Goal: Transaction & Acquisition: Purchase product/service

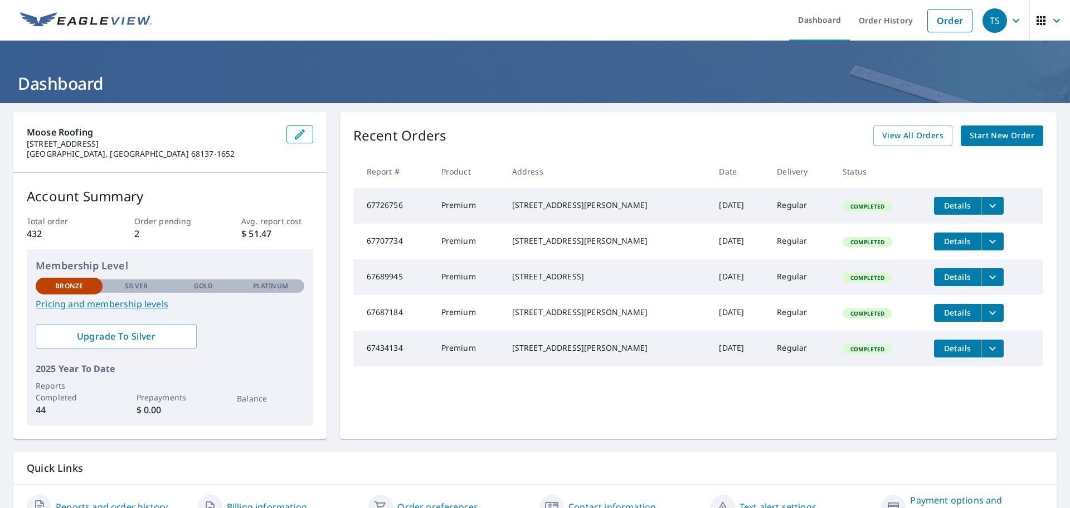
click at [998, 133] on span "Start New Order" at bounding box center [1002, 136] width 65 height 14
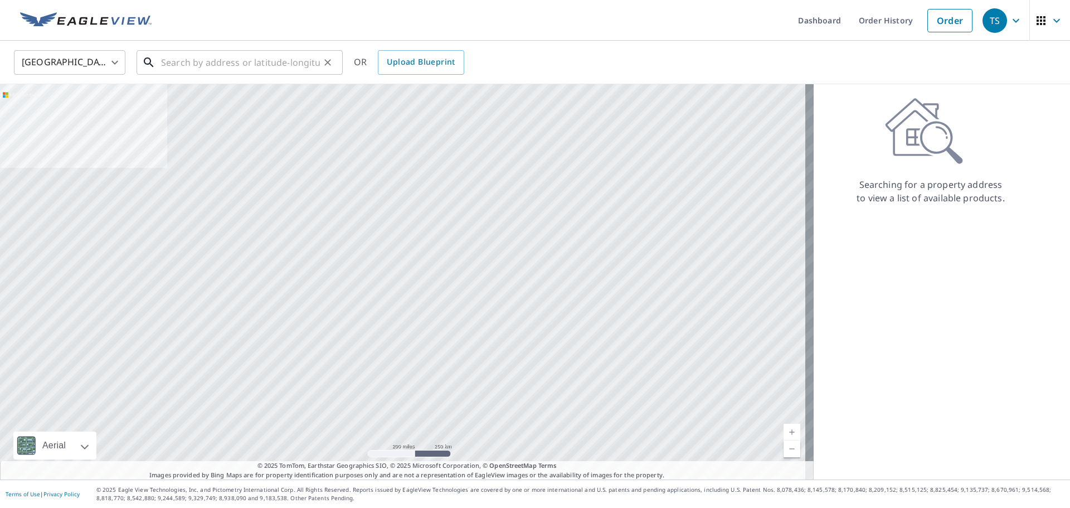
click at [242, 60] on input "text" at bounding box center [240, 62] width 159 height 31
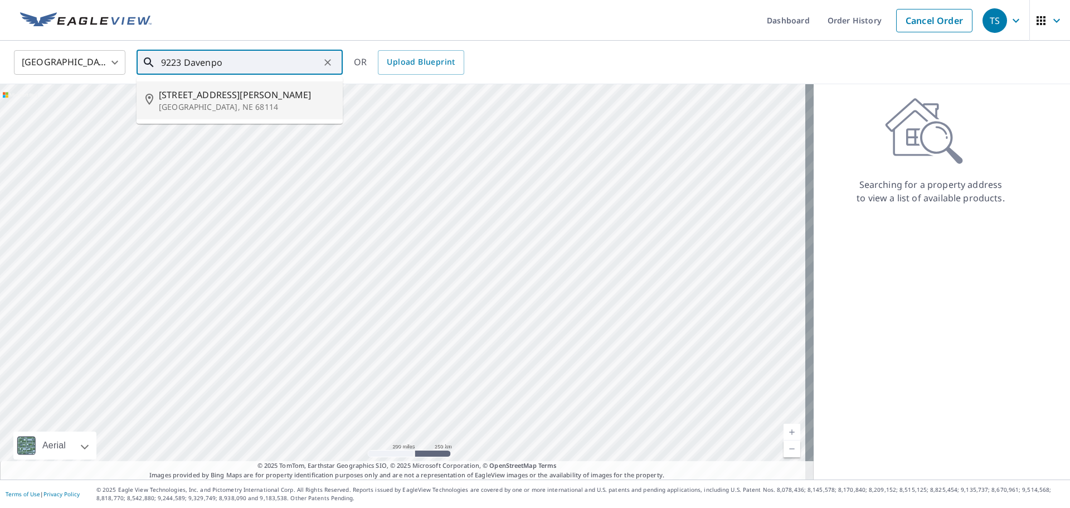
click at [212, 104] on p "[GEOGRAPHIC_DATA], NE 68114" at bounding box center [246, 106] width 175 height 11
type input "[STREET_ADDRESS][PERSON_NAME]"
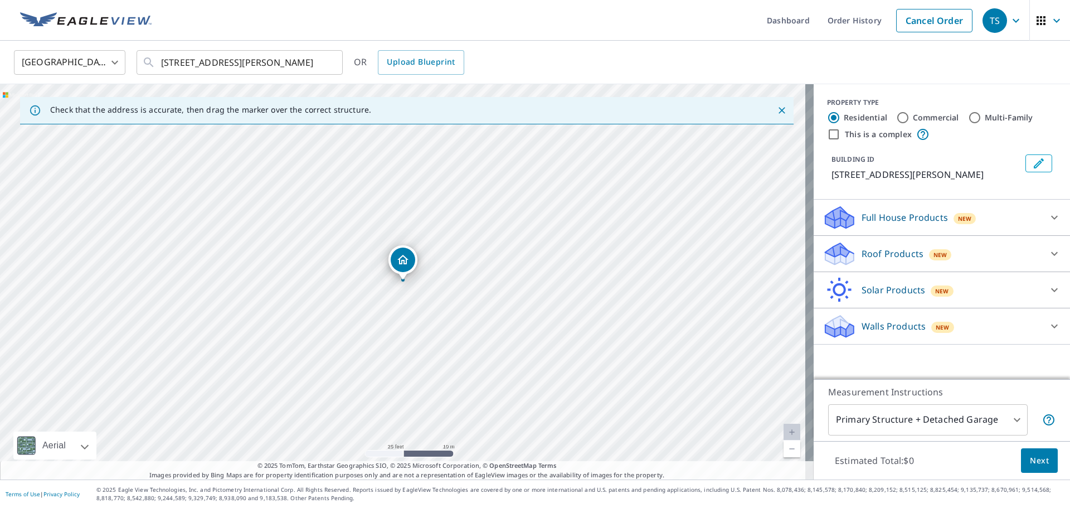
click at [908, 254] on p "Roof Products" at bounding box center [892, 253] width 62 height 13
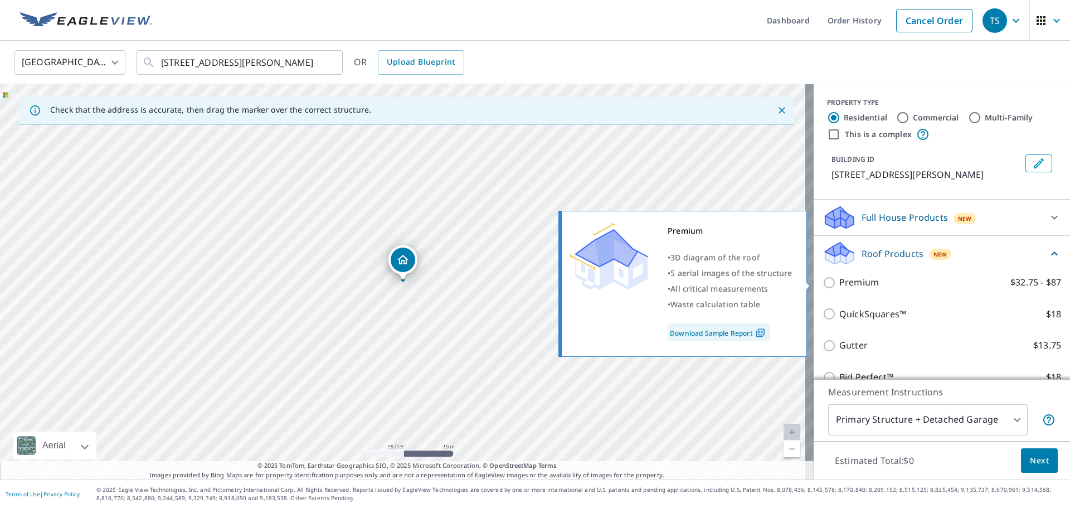
click at [839, 285] on p "Premium" at bounding box center [859, 282] width 40 height 14
click at [838, 285] on input "Premium $32.75 - $87" at bounding box center [830, 282] width 17 height 13
checkbox input "true"
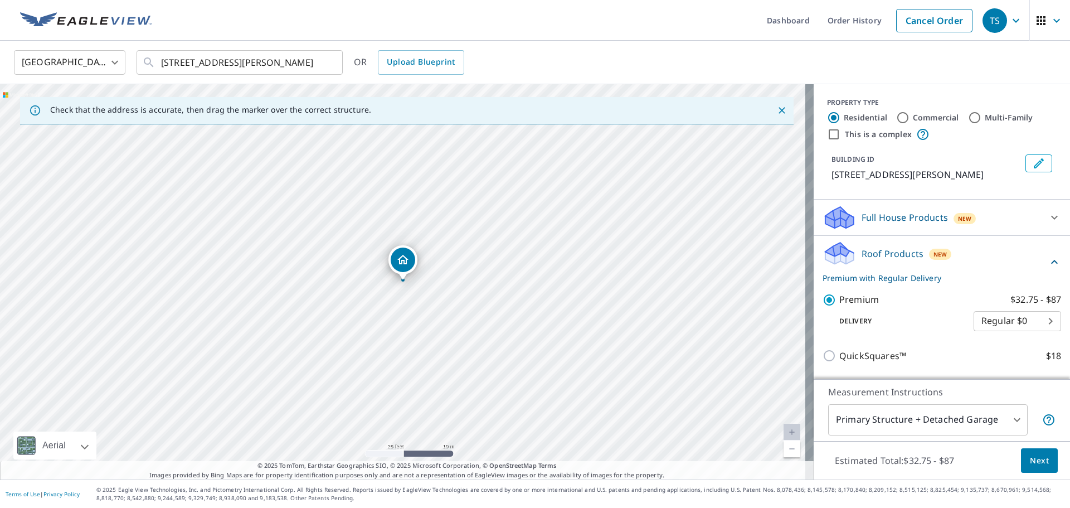
click at [1039, 465] on span "Next" at bounding box center [1039, 461] width 19 height 14
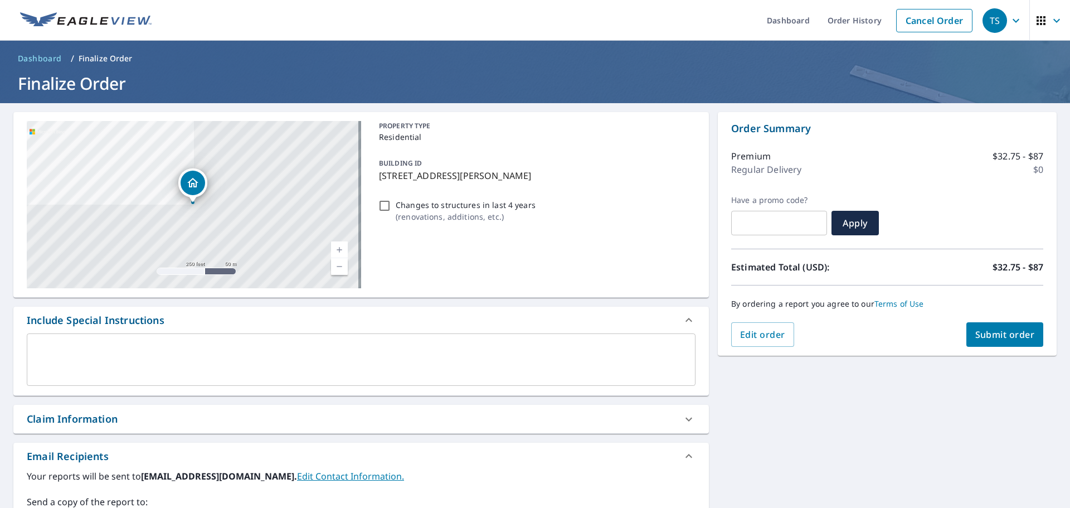
click at [990, 341] on button "Submit order" at bounding box center [1004, 334] width 77 height 25
checkbox input "true"
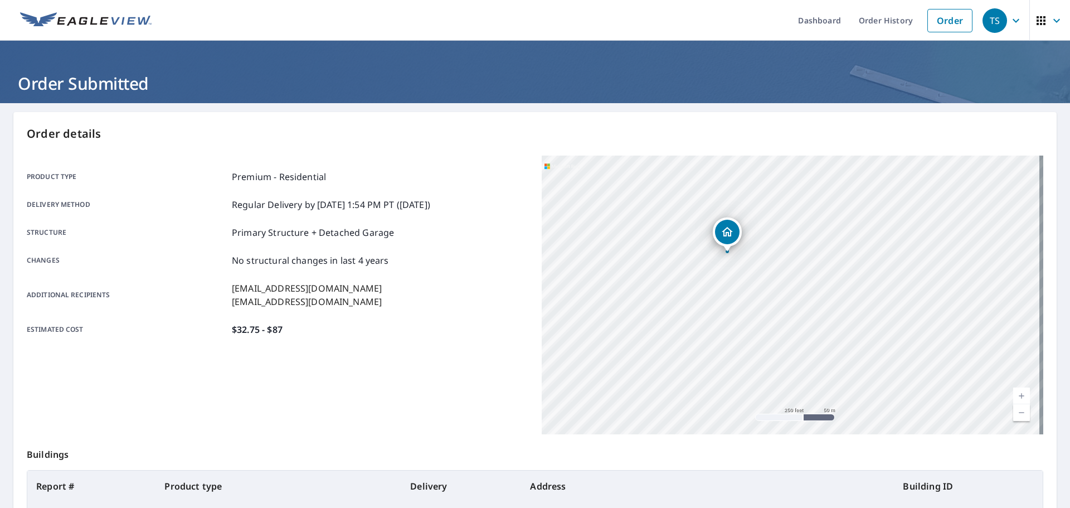
drag, startPoint x: 685, startPoint y: 259, endPoint x: 965, endPoint y: 457, distance: 342.6
click at [965, 457] on div "Order details Product type Premium - Residential Delivery method Regular Delive…" at bounding box center [534, 365] width 1043 height 507
